Goal: Information Seeking & Learning: Learn about a topic

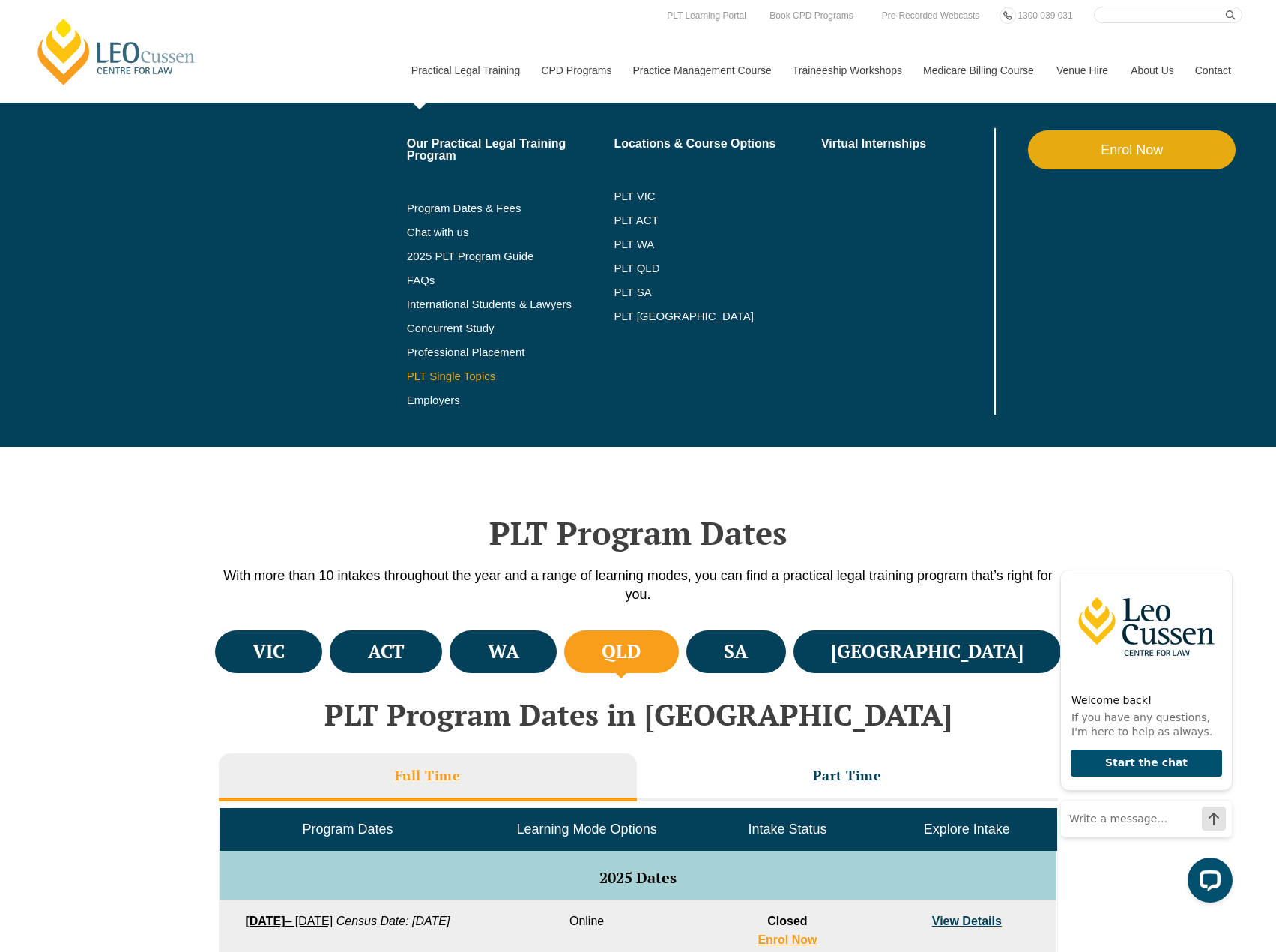
drag, startPoint x: 455, startPoint y: 373, endPoint x: 464, endPoint y: 371, distance: 9.2
click at [456, 372] on link "PLT Single Topics" at bounding box center [510, 376] width 208 height 12
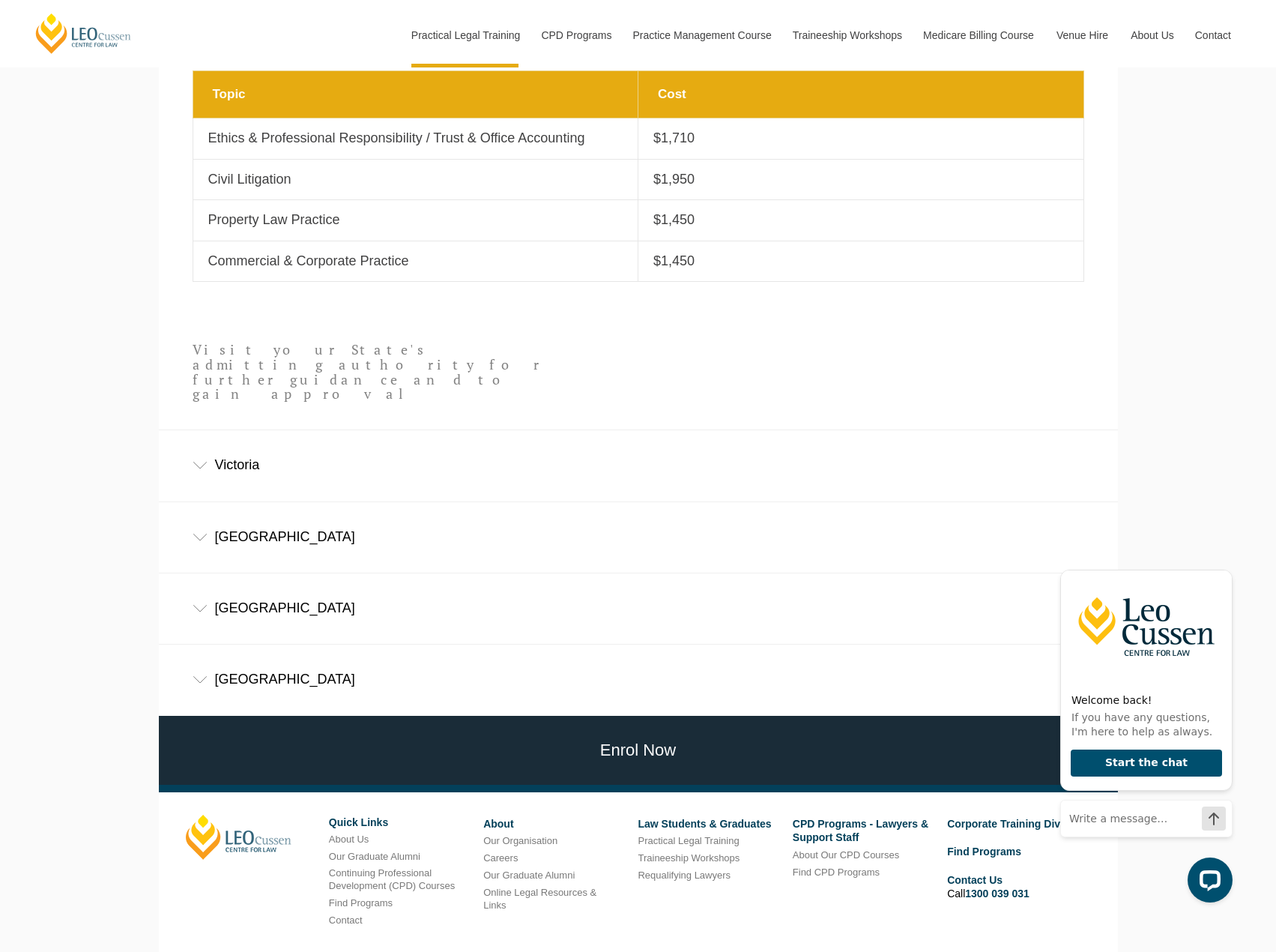
scroll to position [750, 0]
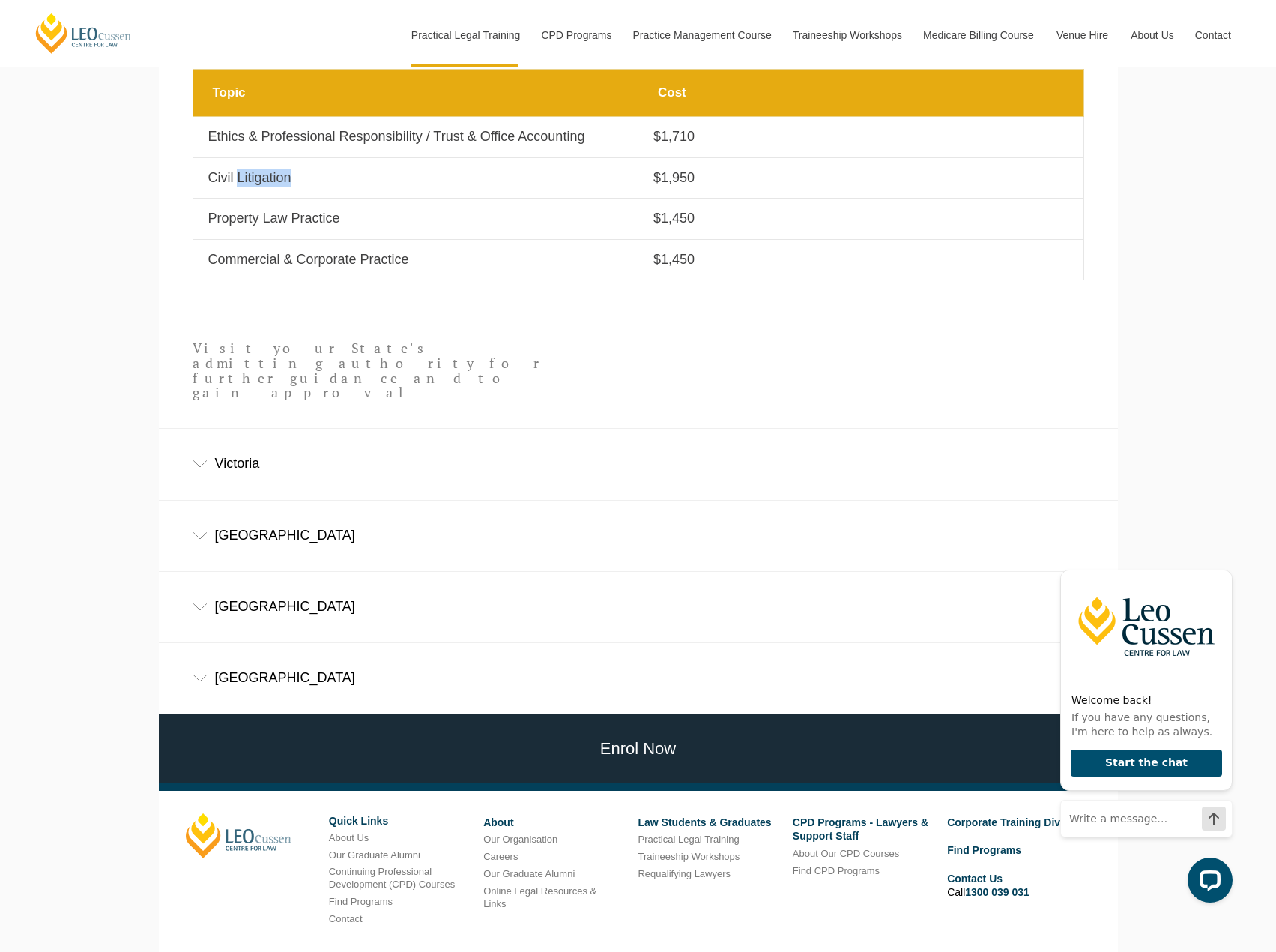
drag, startPoint x: 339, startPoint y: 186, endPoint x: 240, endPoint y: 182, distance: 99.1
click at [240, 182] on p "Civil Litigation" at bounding box center [415, 178] width 415 height 17
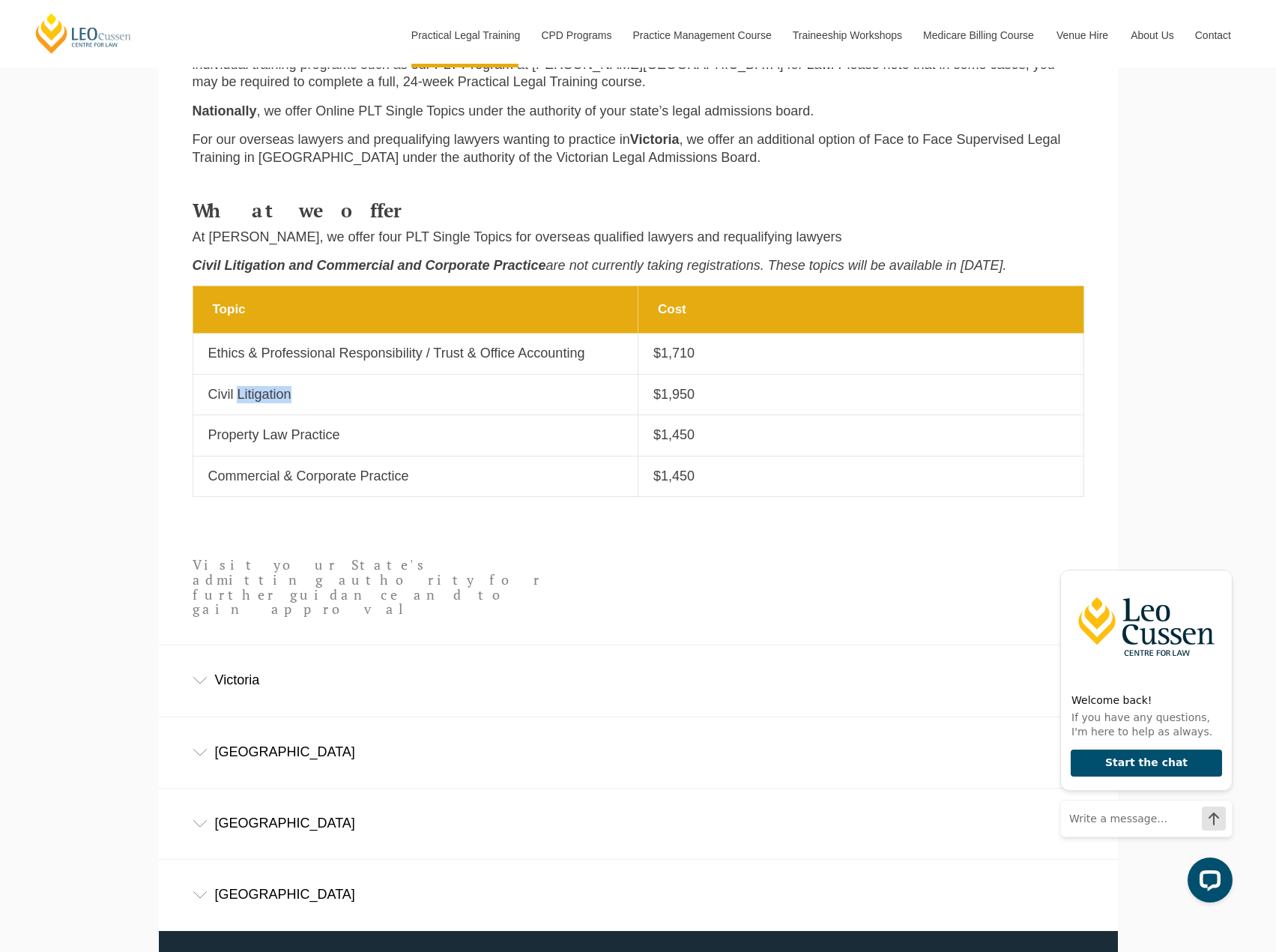
scroll to position [524, 0]
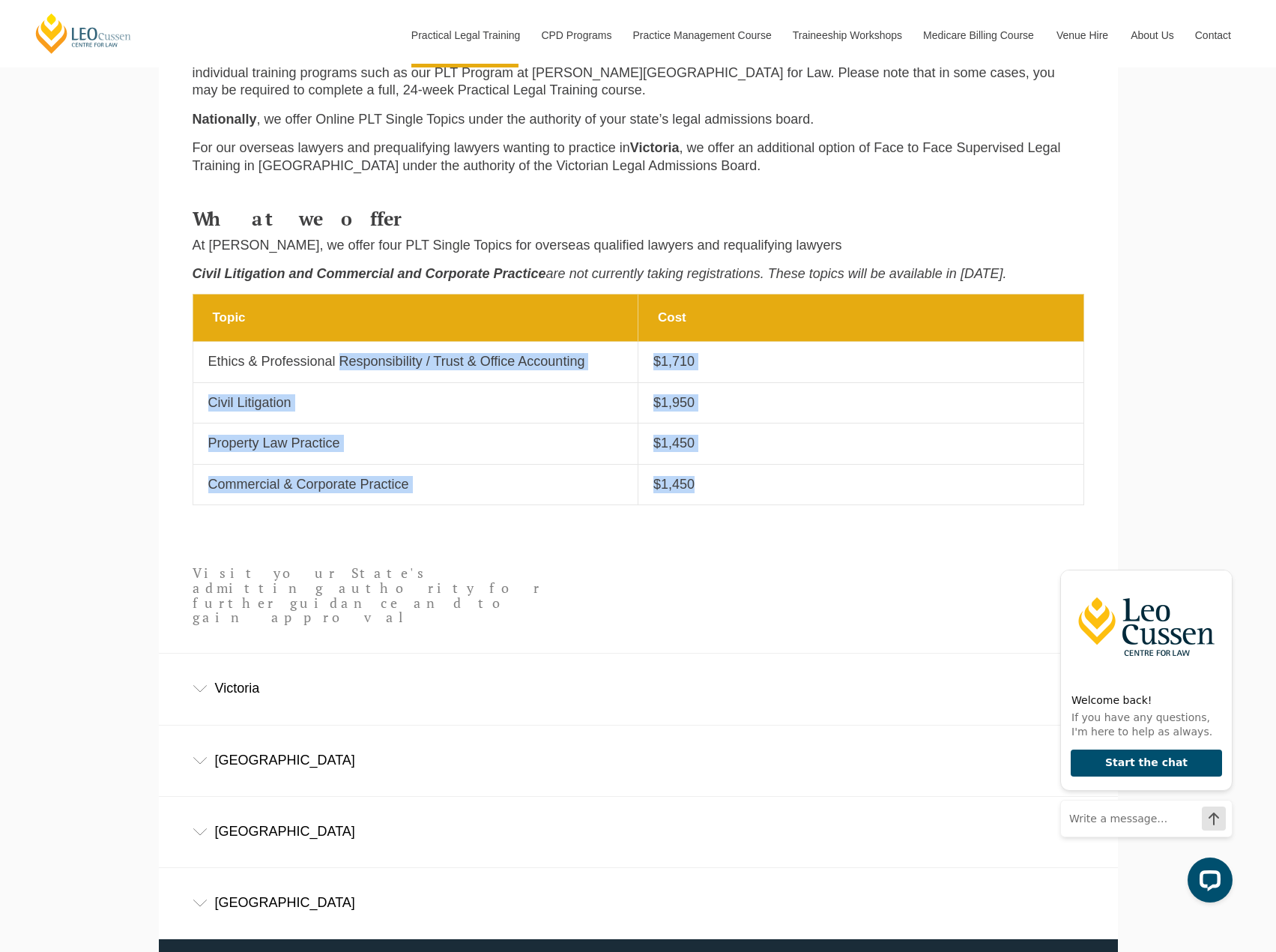
drag, startPoint x: 340, startPoint y: 374, endPoint x: 835, endPoint y: 508, distance: 512.8
click at [835, 505] on table "Topic Cost Topic Ethics & Professional Responsibility / Trust & Office Accounti…" at bounding box center [638, 399] width 892 height 211
click at [843, 447] on p "$1,450" at bounding box center [861, 444] width 415 height 17
click at [426, 423] on td "Topic Civil Litigation" at bounding box center [415, 402] width 446 height 41
click at [447, 475] on td "Topic Commercial & Corporate Practice" at bounding box center [415, 484] width 446 height 41
